Goal: Information Seeking & Learning: Find specific fact

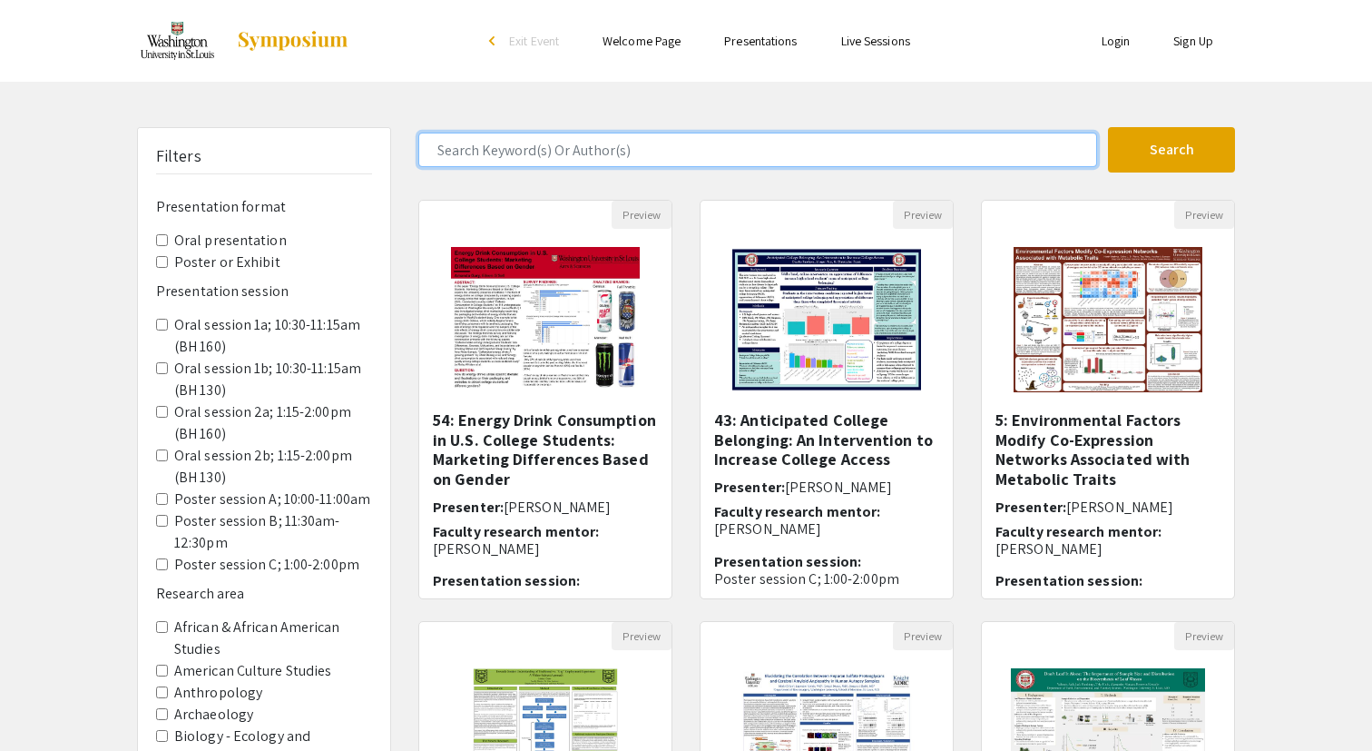
click at [631, 158] on input "Search Keyword(s) Or Author(s)" at bounding box center [757, 150] width 679 height 34
type input "[PERSON_NAME]"
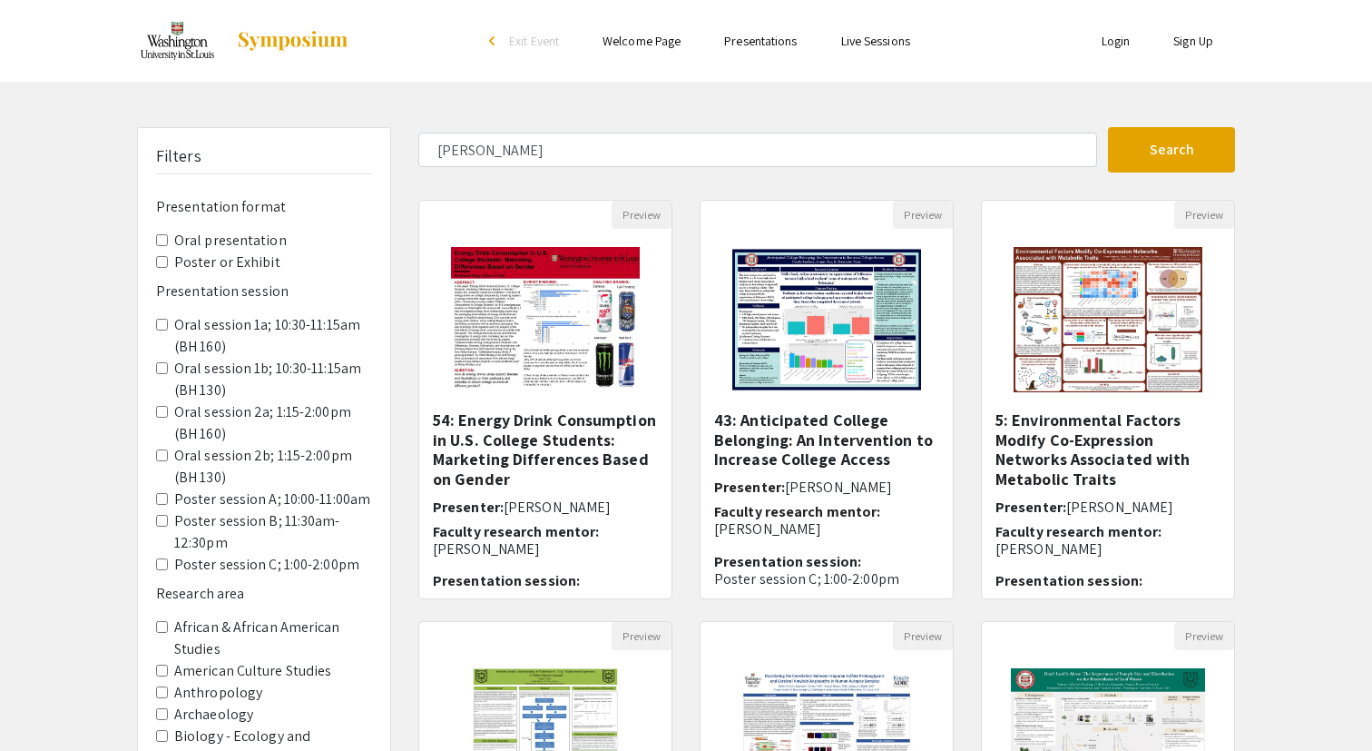
click at [1145, 176] on div "[PERSON_NAME] Search 191 Results found Preview 54: Energy Drink Consumption in …" at bounding box center [827, 606] width 844 height 958
click at [1155, 152] on button "Search" at bounding box center [1171, 149] width 127 height 45
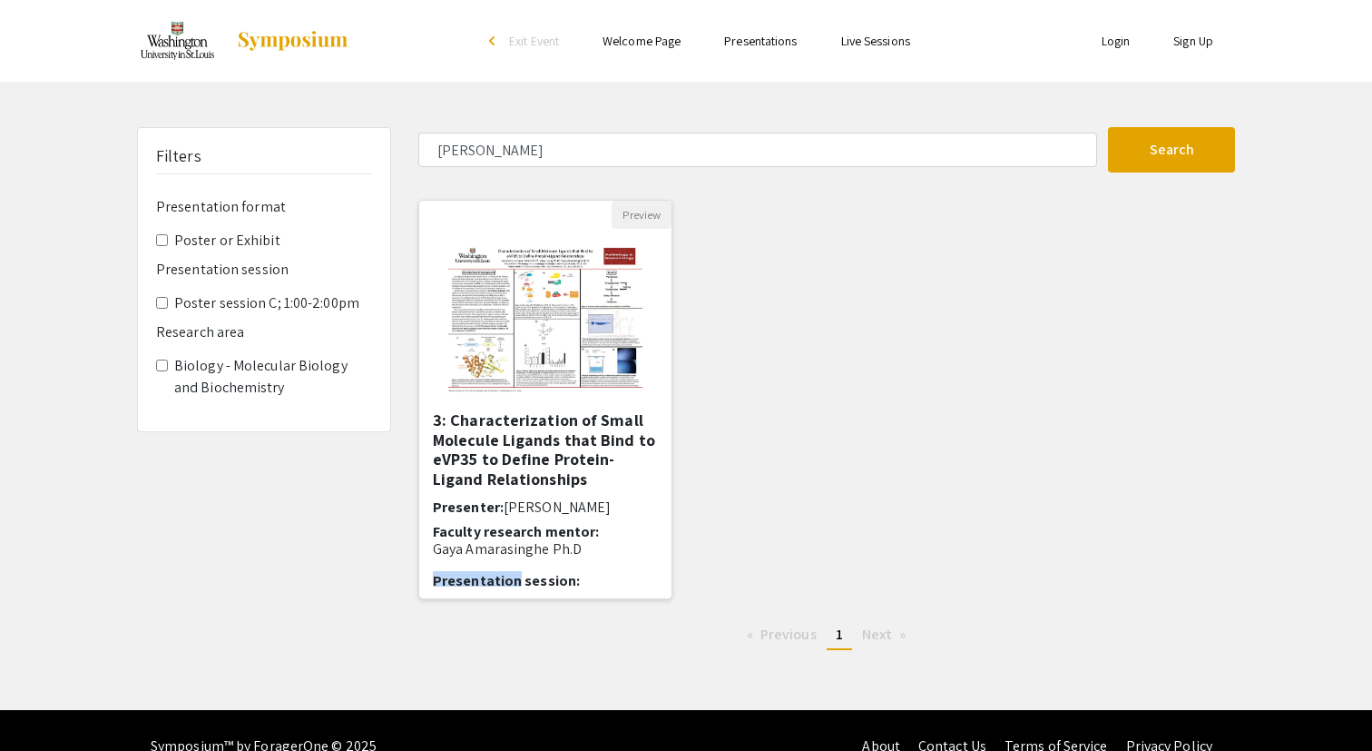
click at [605, 559] on div "3: Characterization of Small Molecule Ligands that Bind to eVP35 to Define Prot…" at bounding box center [545, 498] width 225 height 176
select select "custom"
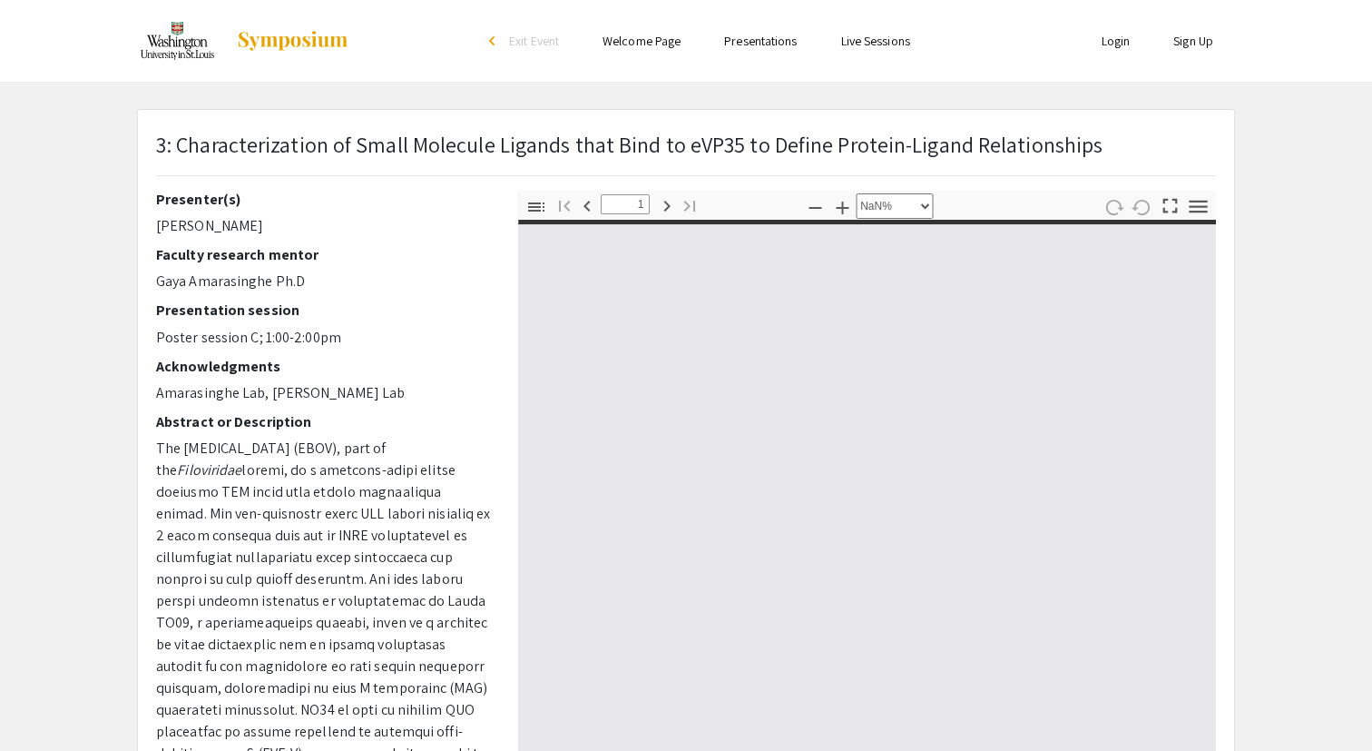
type input "0"
select select "custom"
type input "1"
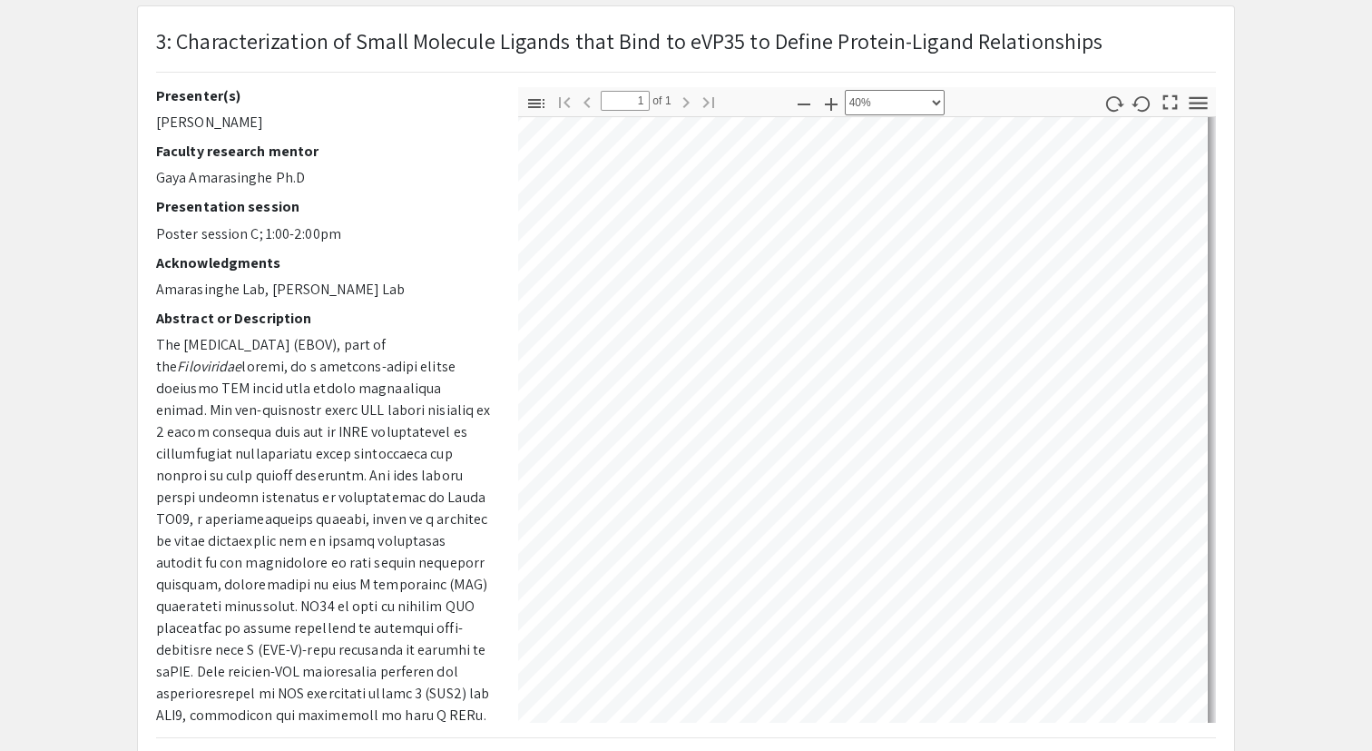
scroll to position [458, 991]
select select "0.5"
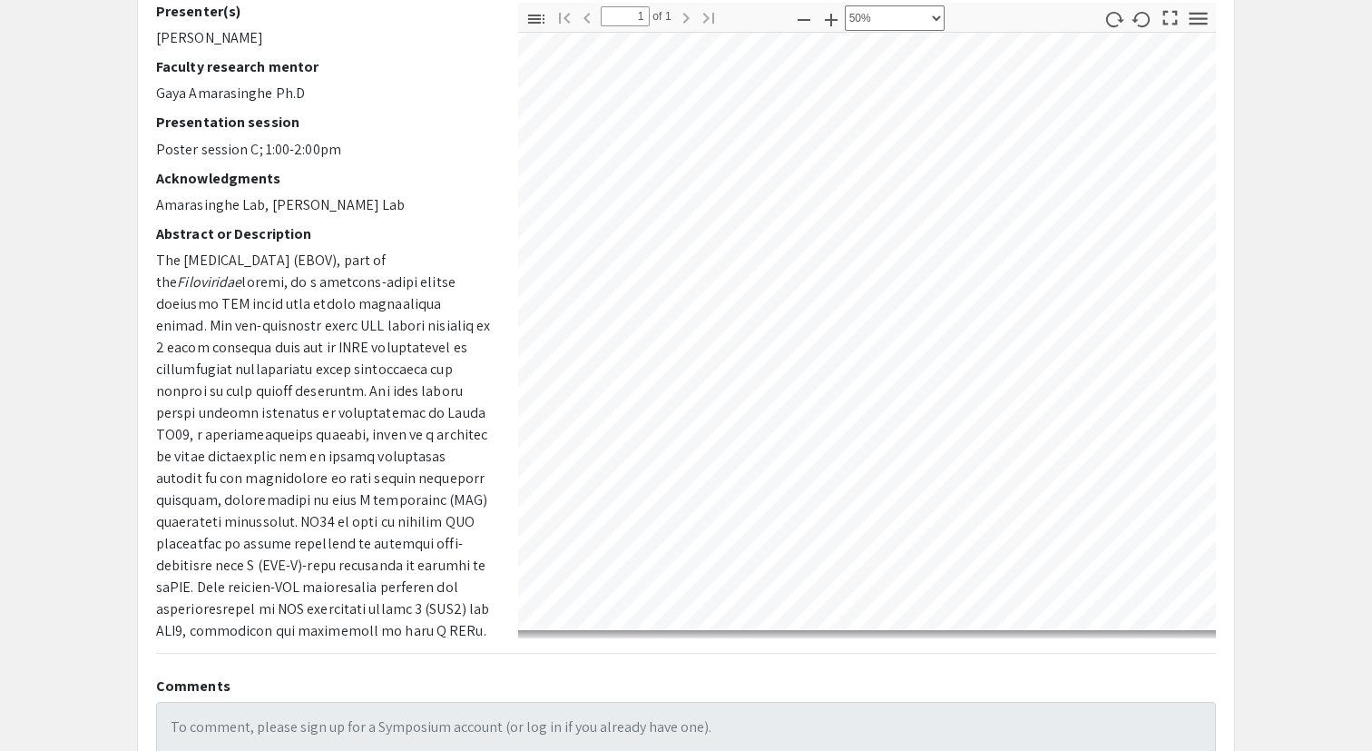
scroll to position [0, 0]
